Goal: Transaction & Acquisition: Purchase product/service

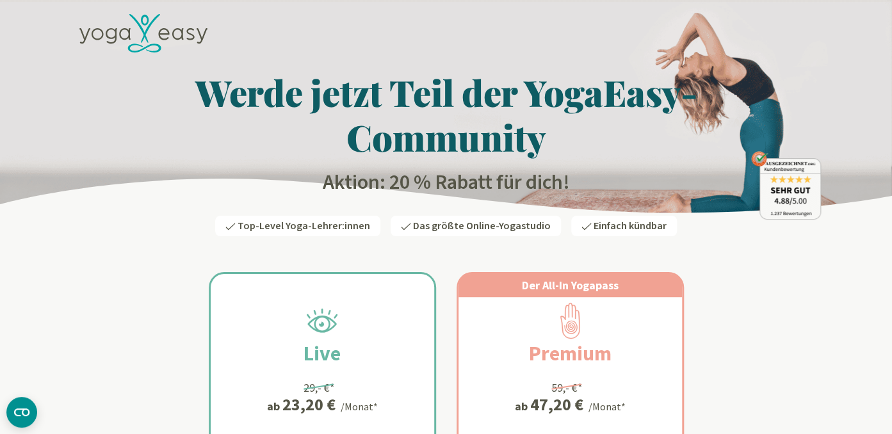
click at [318, 335] on icon at bounding box center [322, 320] width 36 height 36
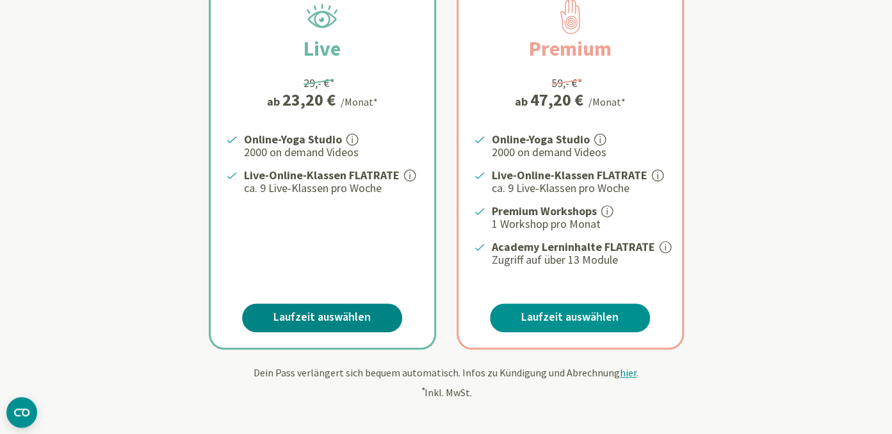
click at [325, 308] on link "Laufzeit auswählen" at bounding box center [322, 318] width 160 height 29
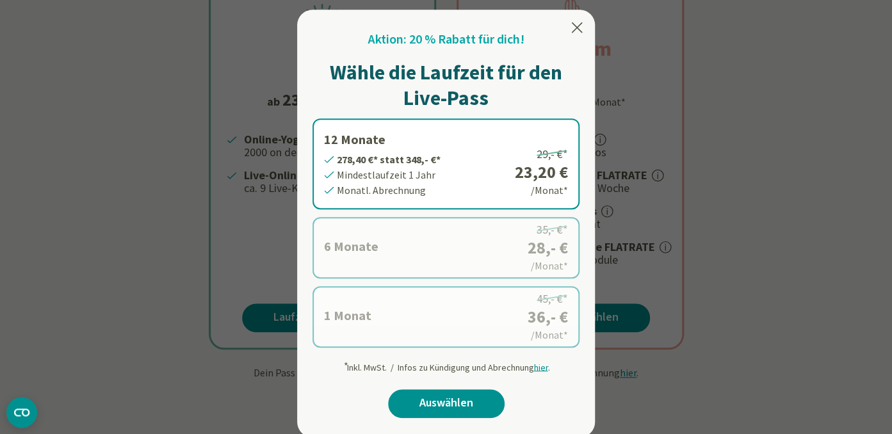
click at [582, 28] on icon at bounding box center [576, 27] width 15 height 15
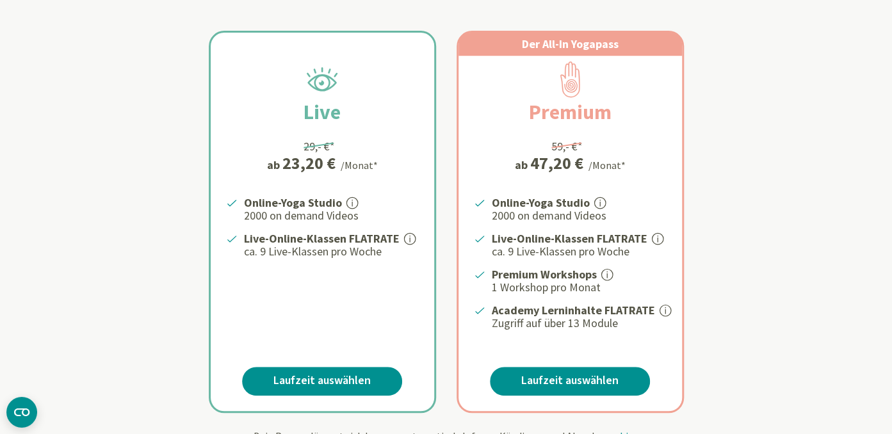
scroll to position [0, 0]
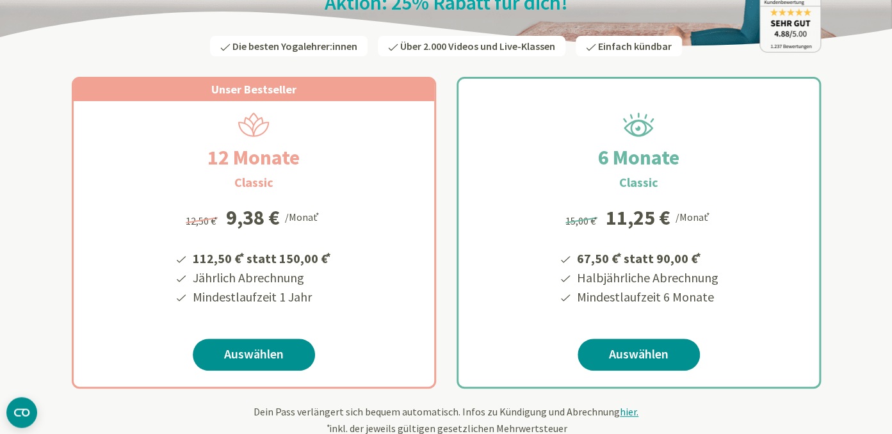
scroll to position [200, 0]
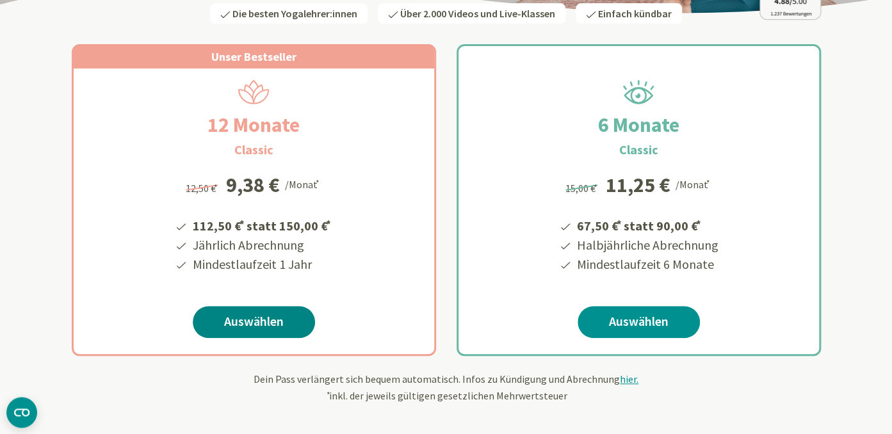
click at [266, 318] on link "Auswählen" at bounding box center [254, 322] width 122 height 32
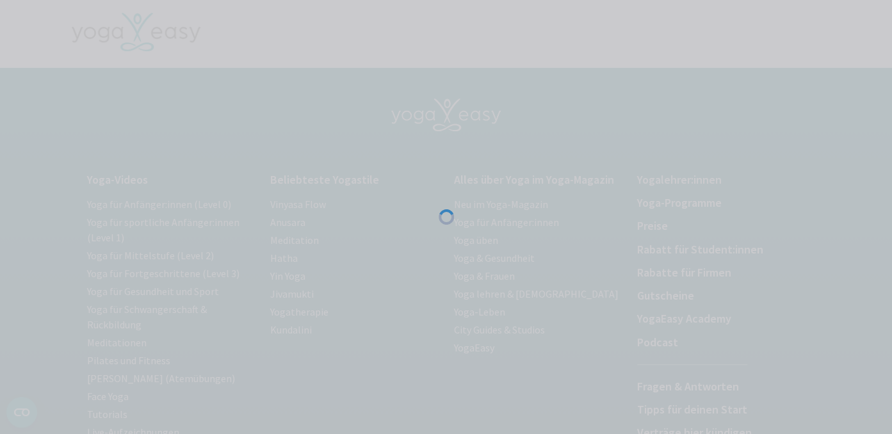
scroll to position [272, 0]
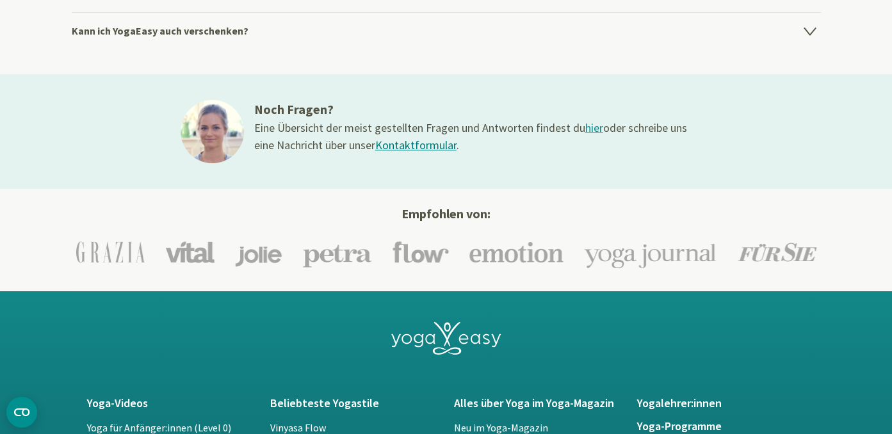
scroll to position [1893, 0]
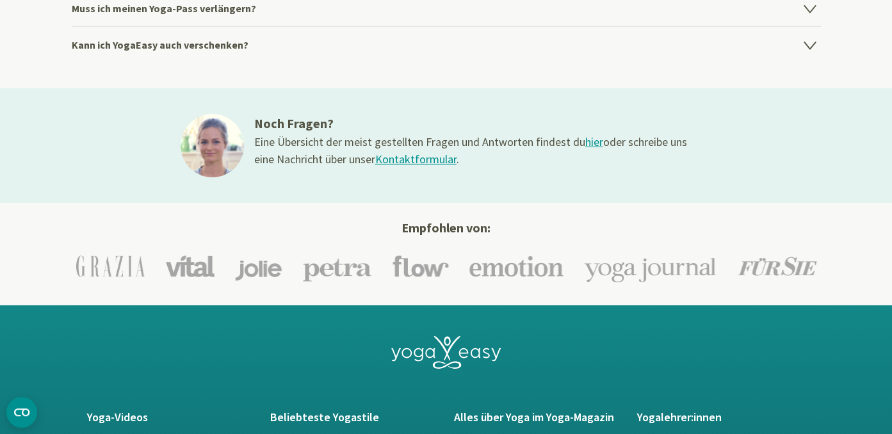
click at [422, 161] on link "Kontaktformular" at bounding box center [415, 159] width 81 height 15
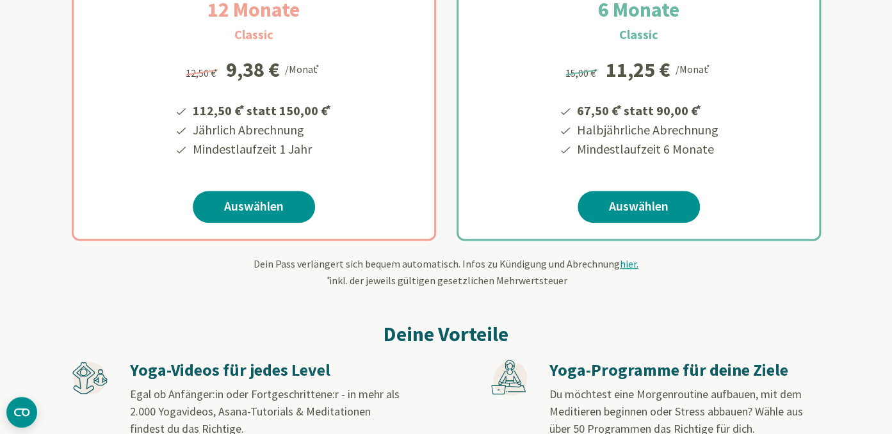
scroll to position [0, 0]
